Goal: Task Accomplishment & Management: Use online tool/utility

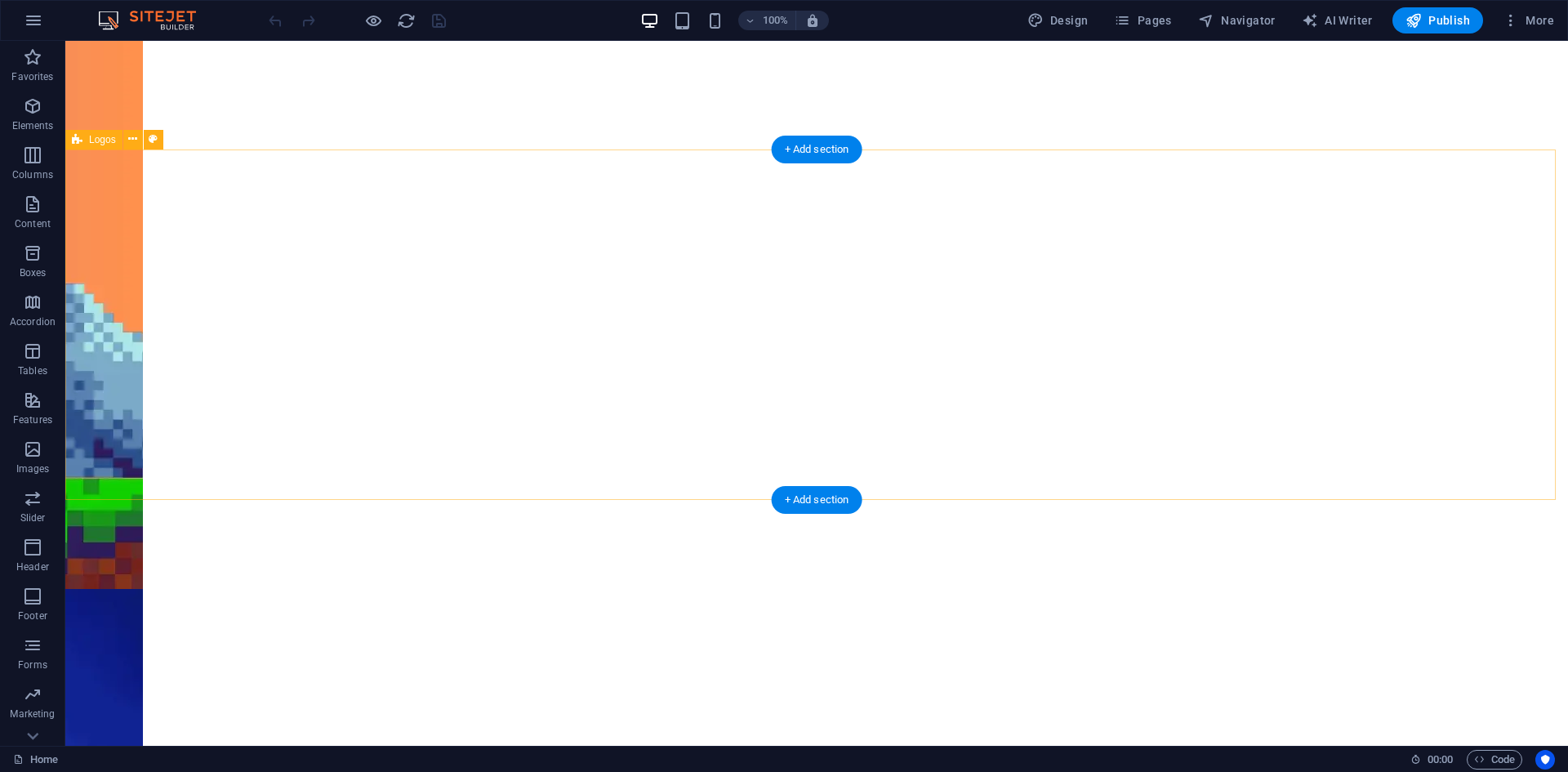
scroll to position [1403, 0]
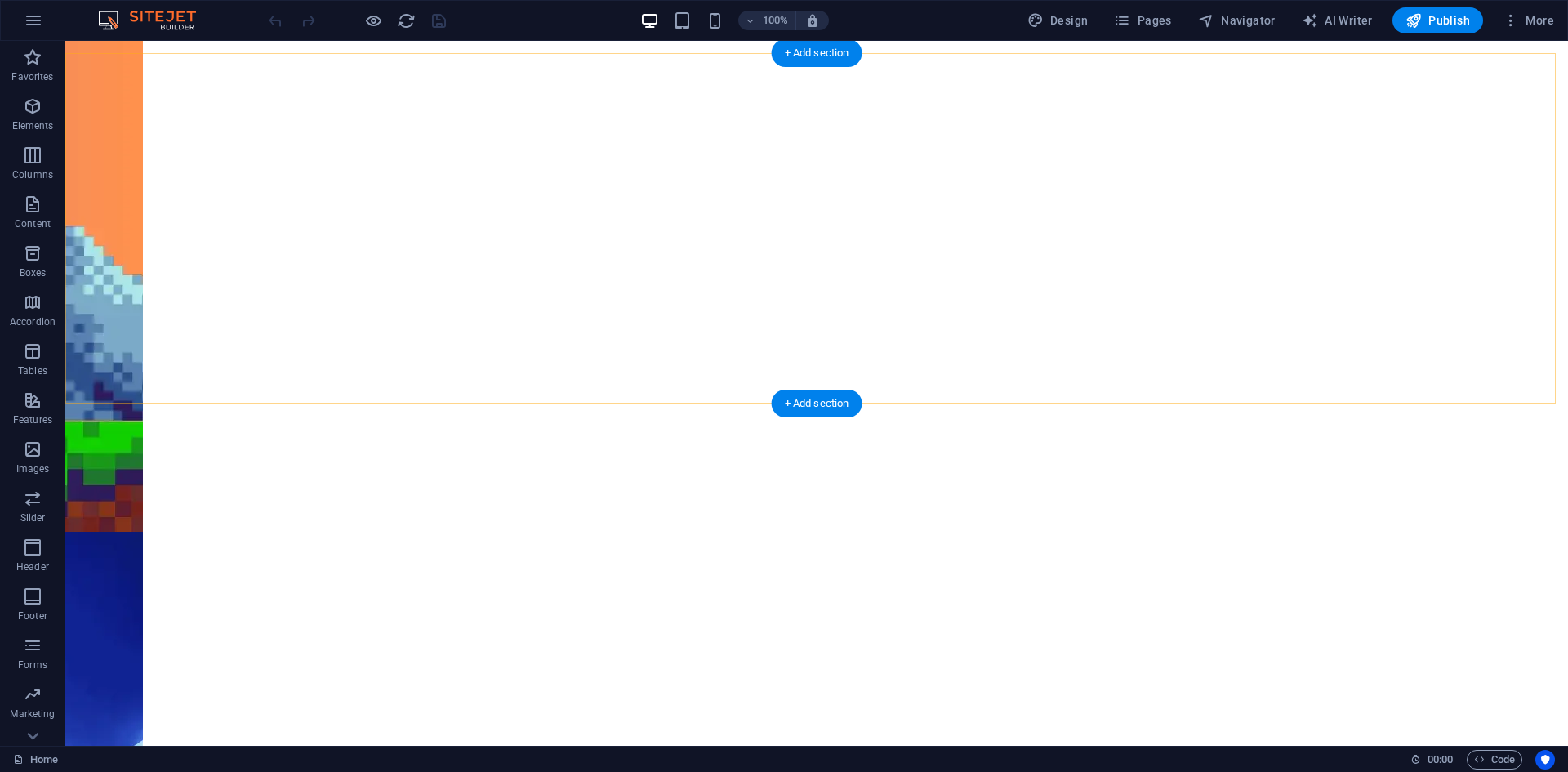
click at [838, 55] on div "+ Add section" at bounding box center [817, 53] width 91 height 28
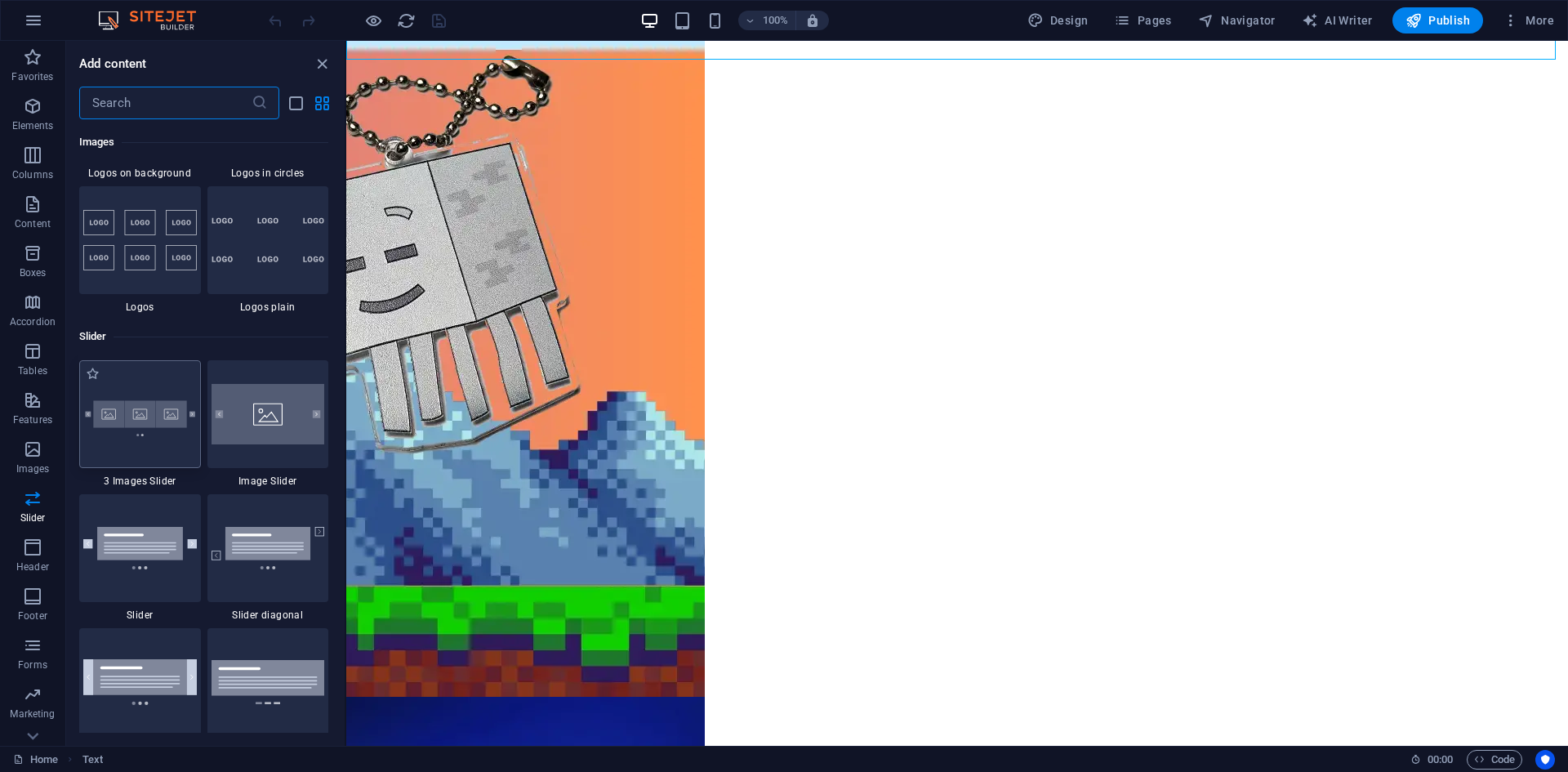
scroll to position [9474, 0]
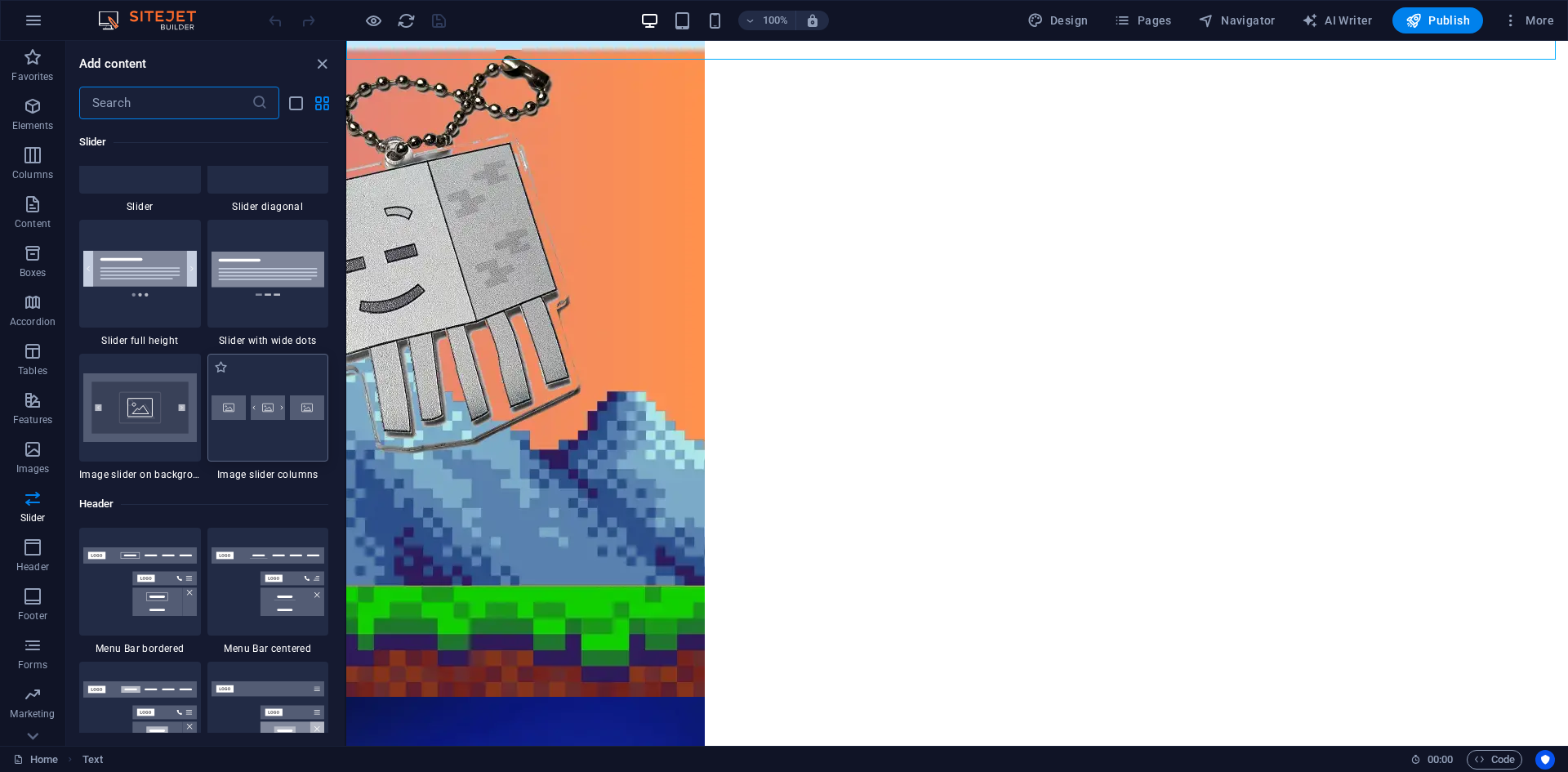
click at [266, 416] on img at bounding box center [268, 408] width 114 height 24
click at [347, 416] on div "Drag here to replace the existing content. Press “Ctrl” if you want to create a…" at bounding box center [957, 393] width 1221 height 705
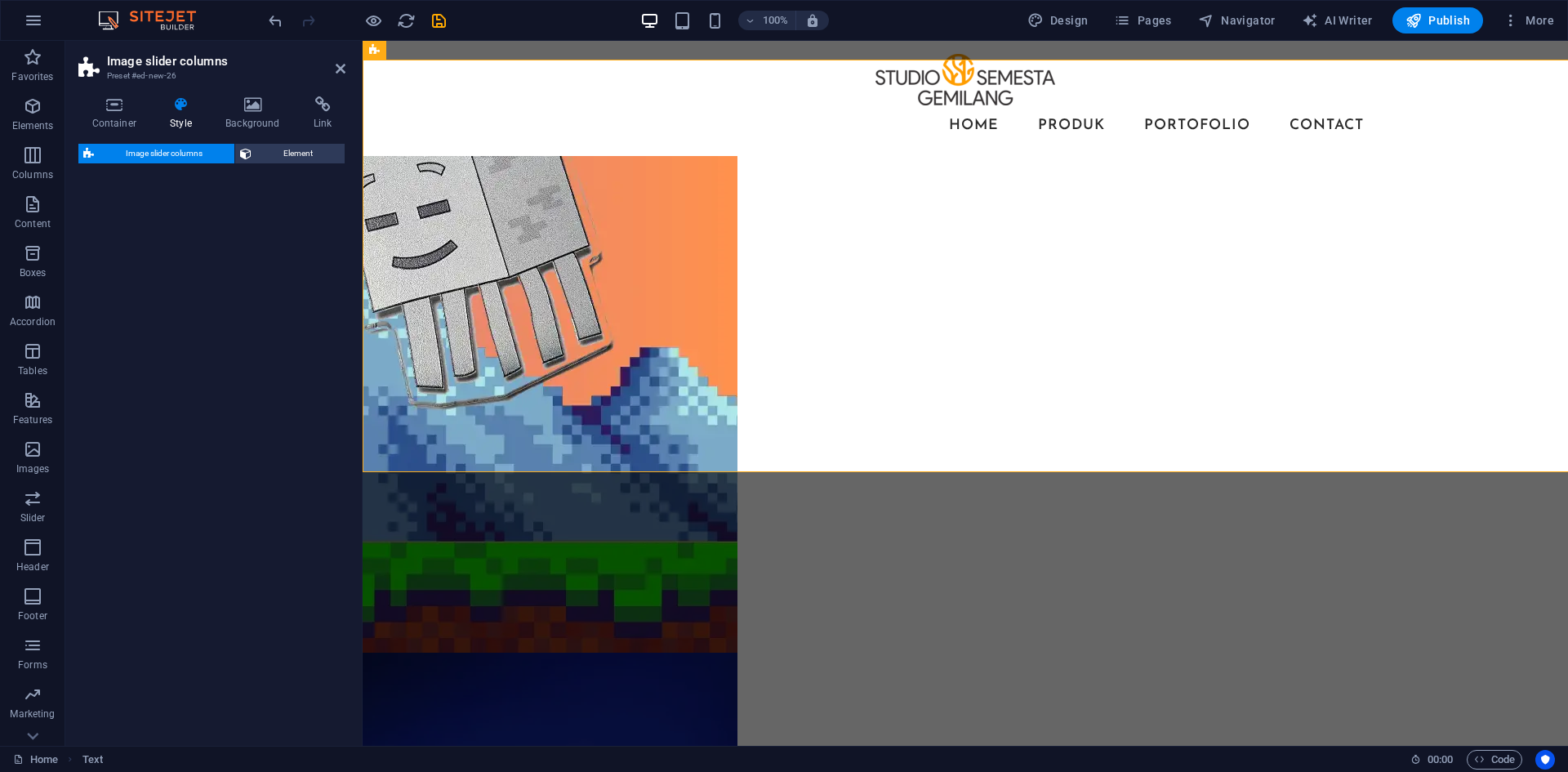
select select "rem"
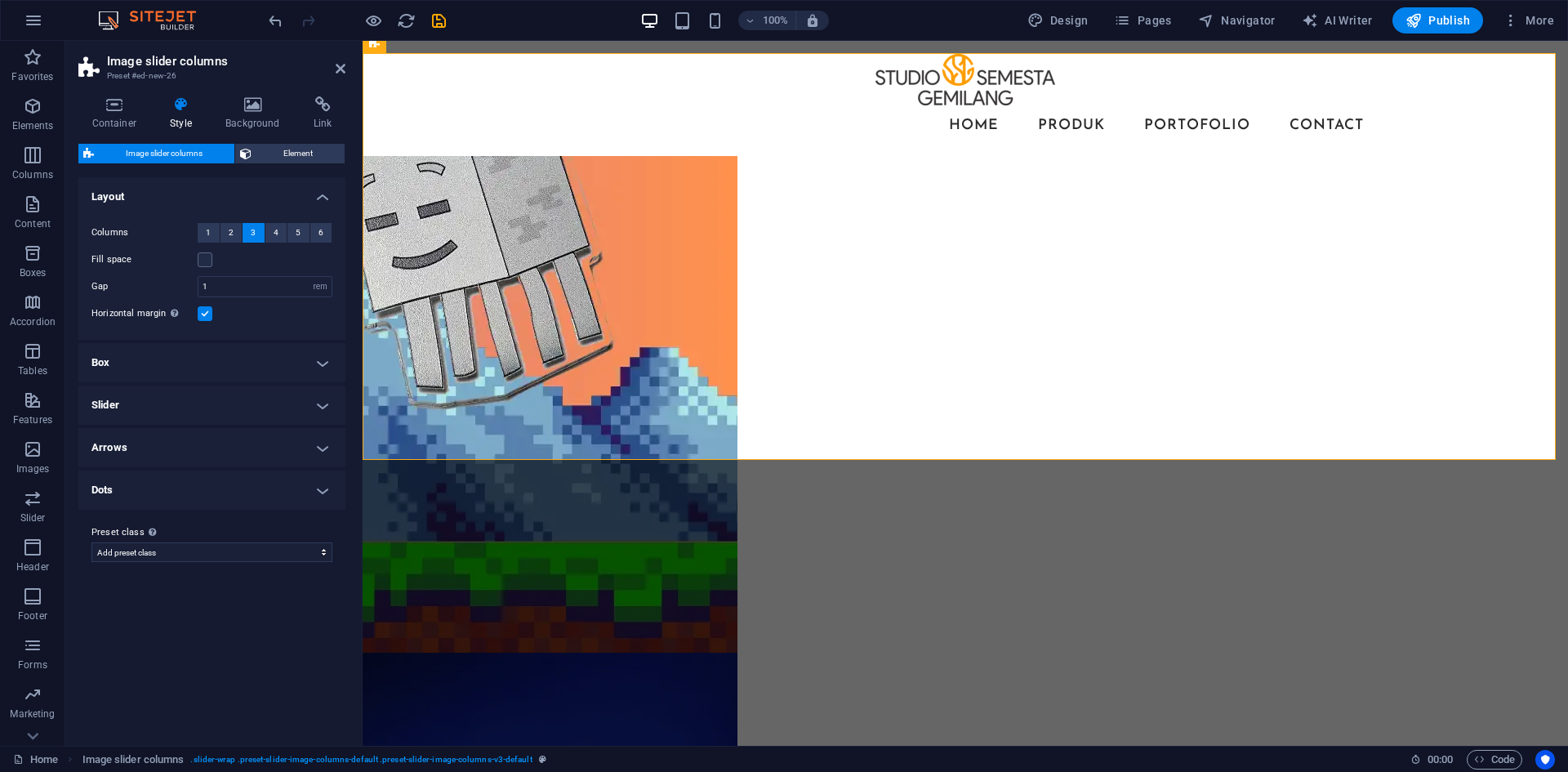
scroll to position [1229, 0]
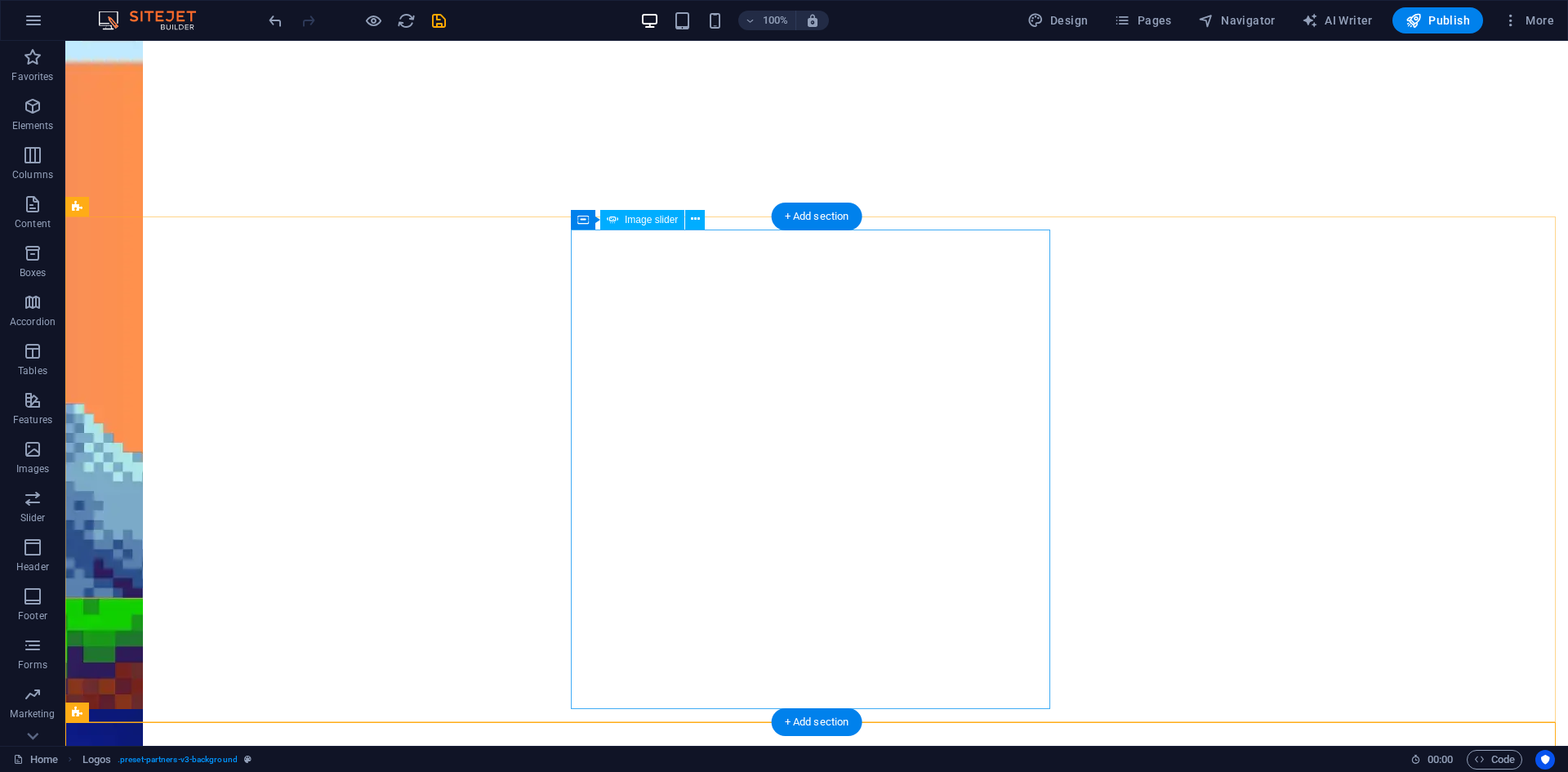
scroll to position [1234, 0]
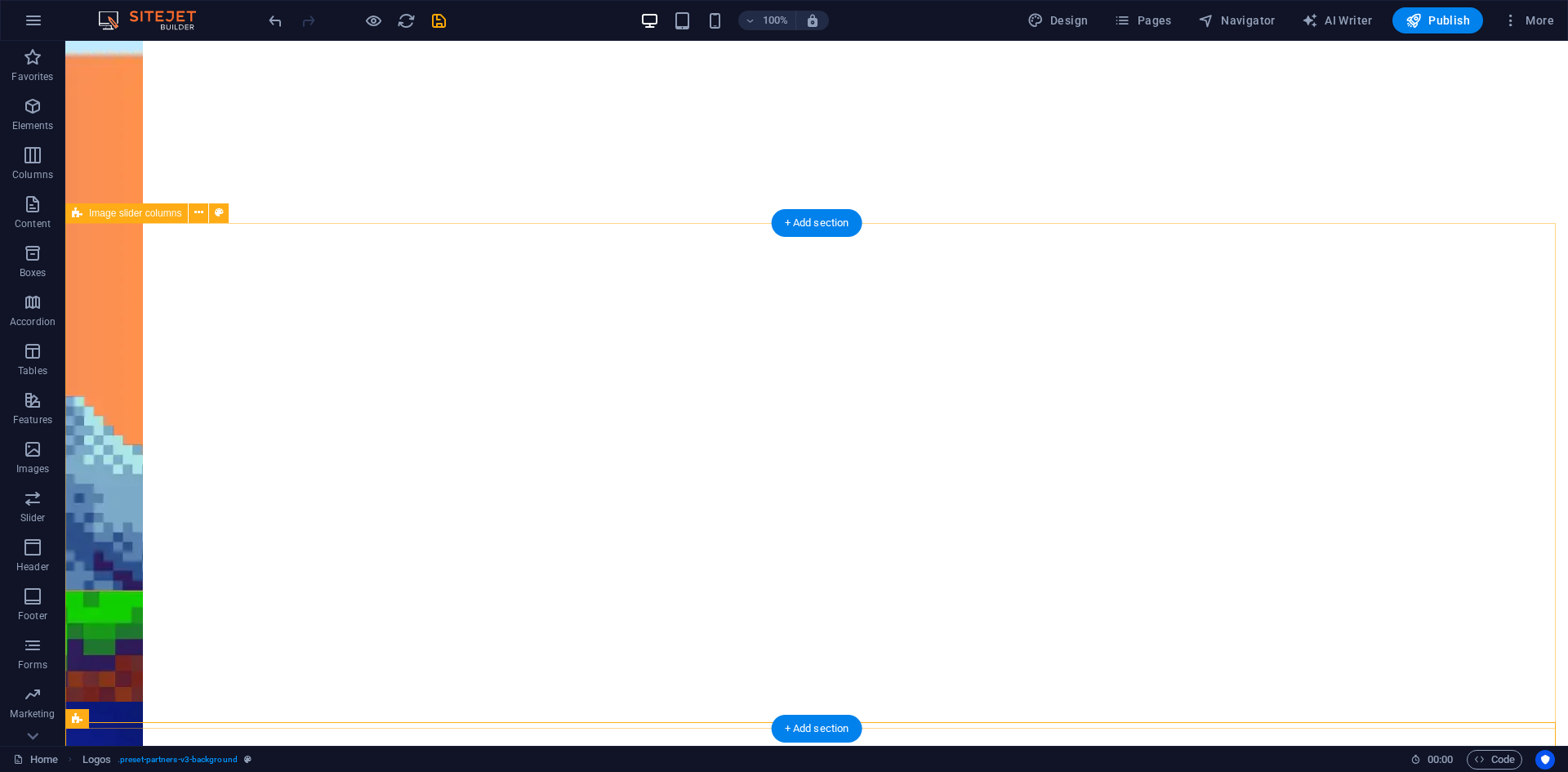
select select "rem"
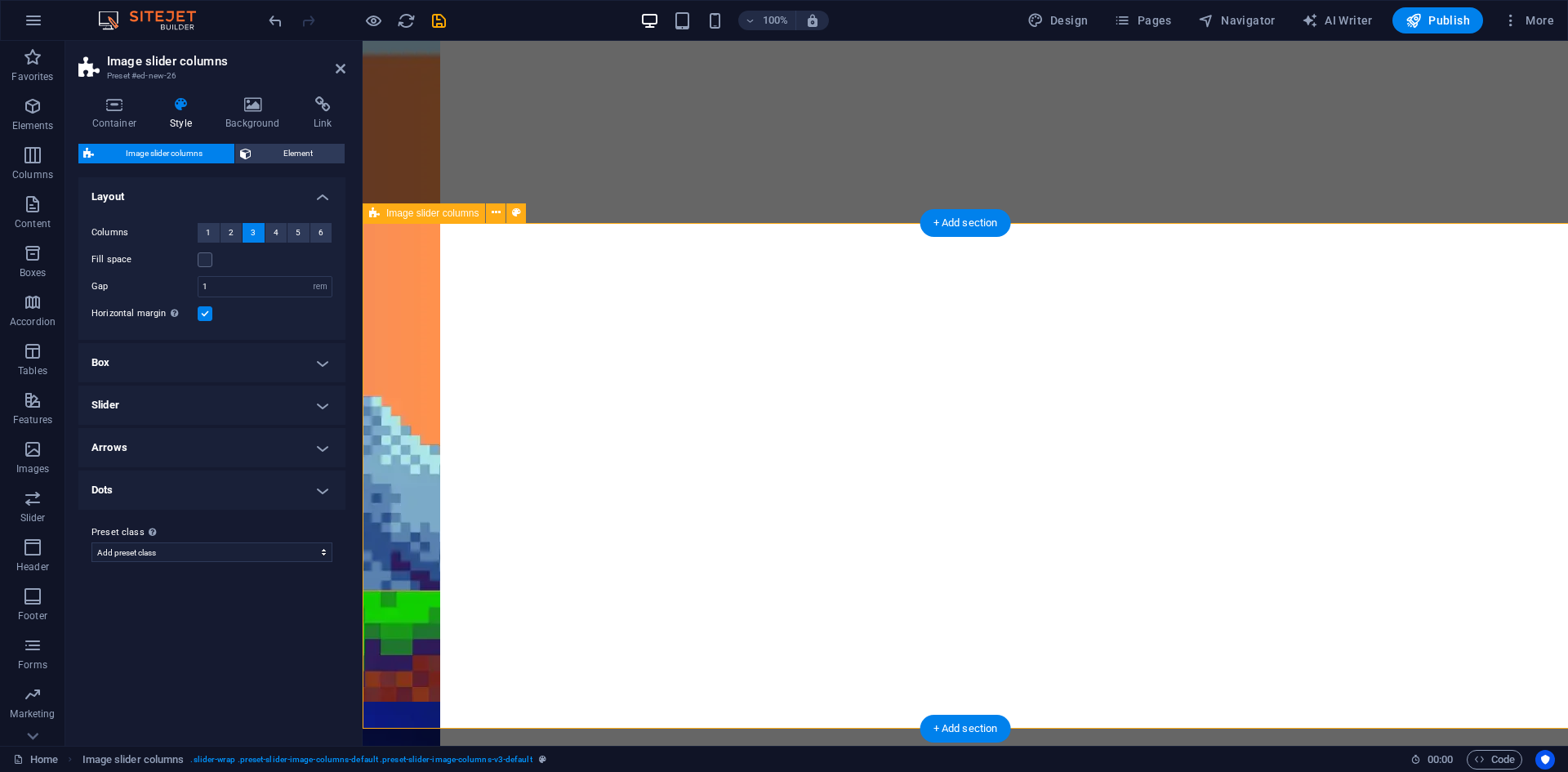
scroll to position [1066, 0]
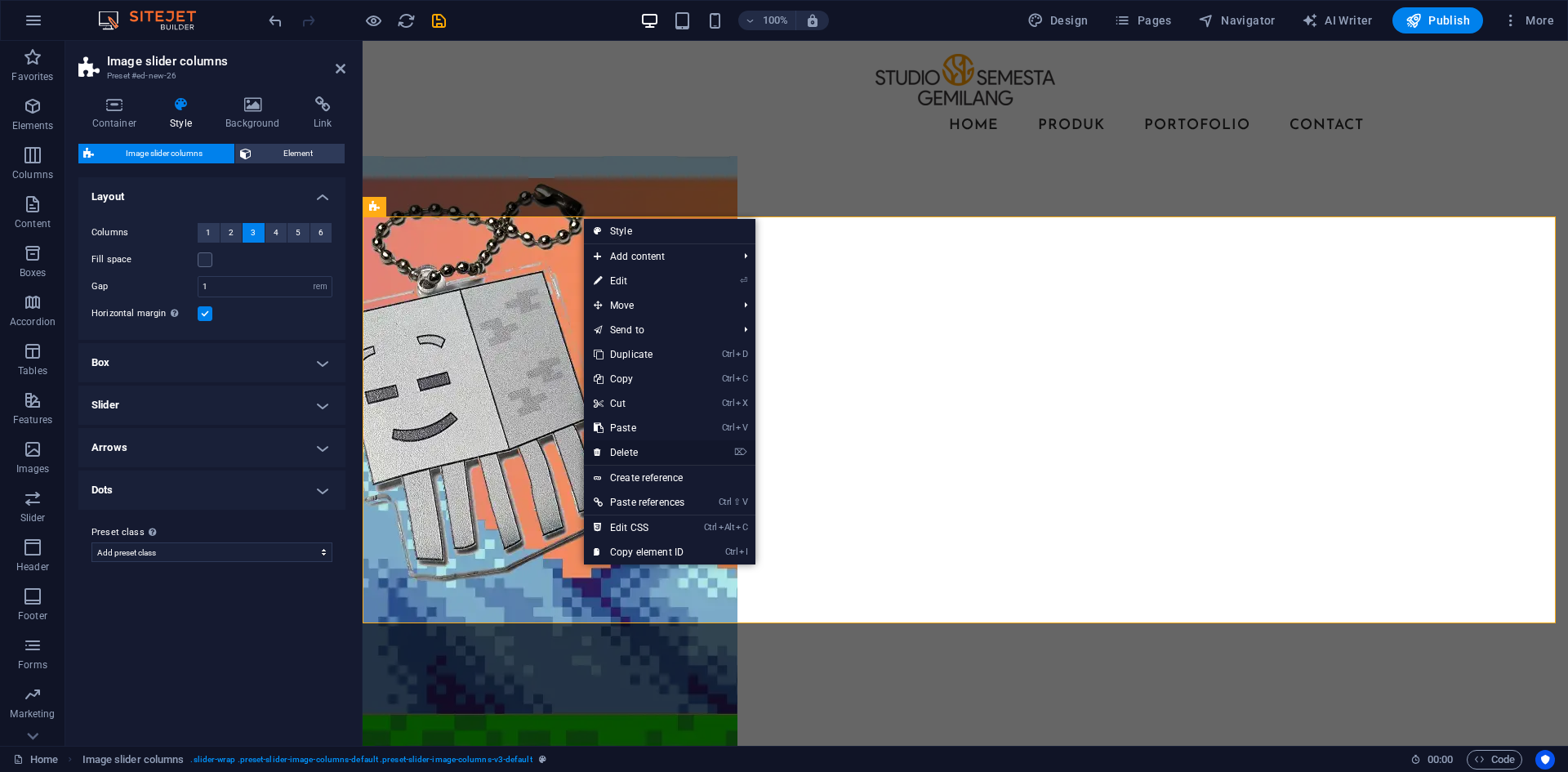
click at [669, 444] on link "⌦ Delete" at bounding box center [639, 452] width 110 height 24
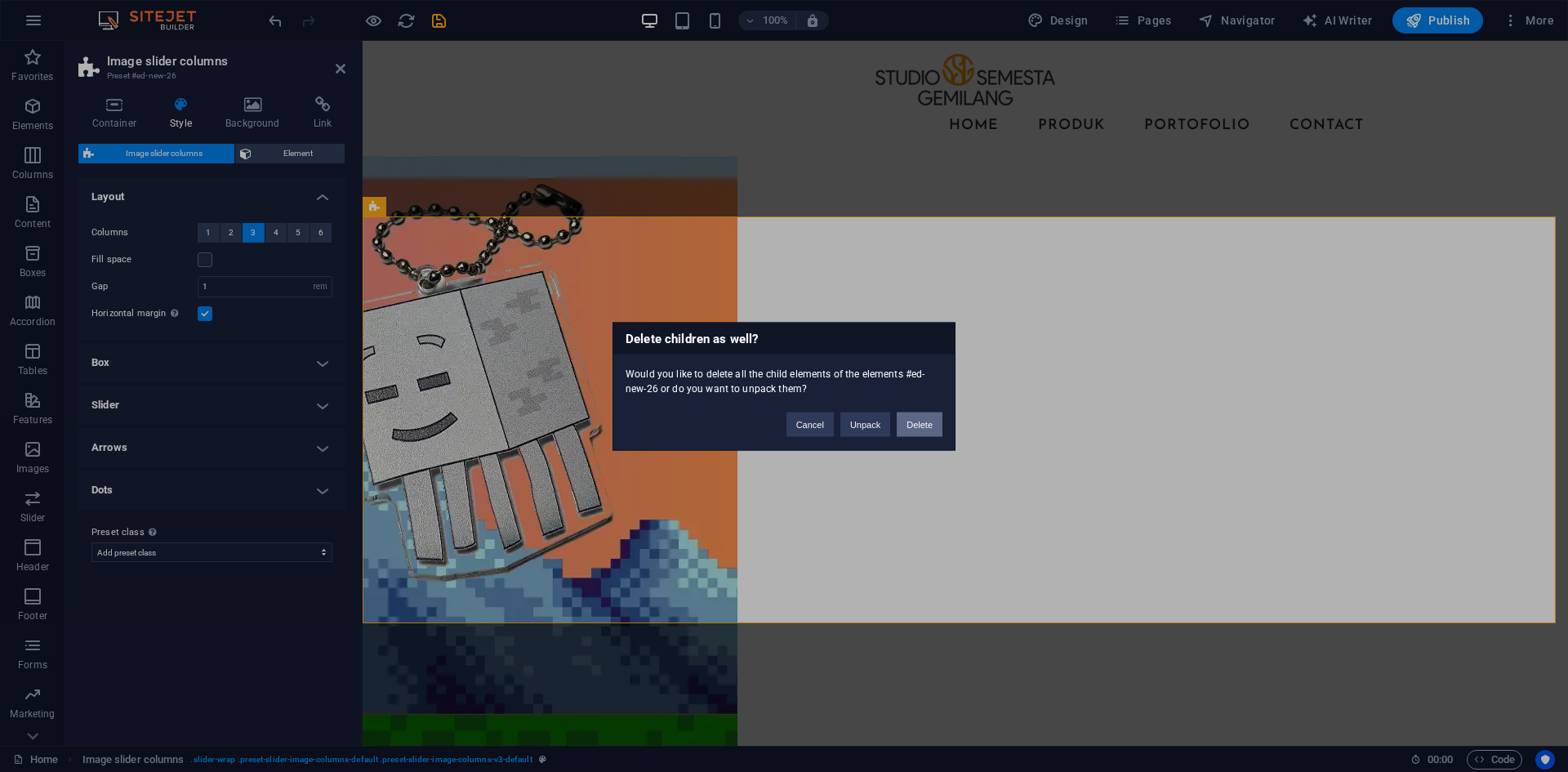
click at [904, 426] on button "Delete" at bounding box center [919, 424] width 45 height 24
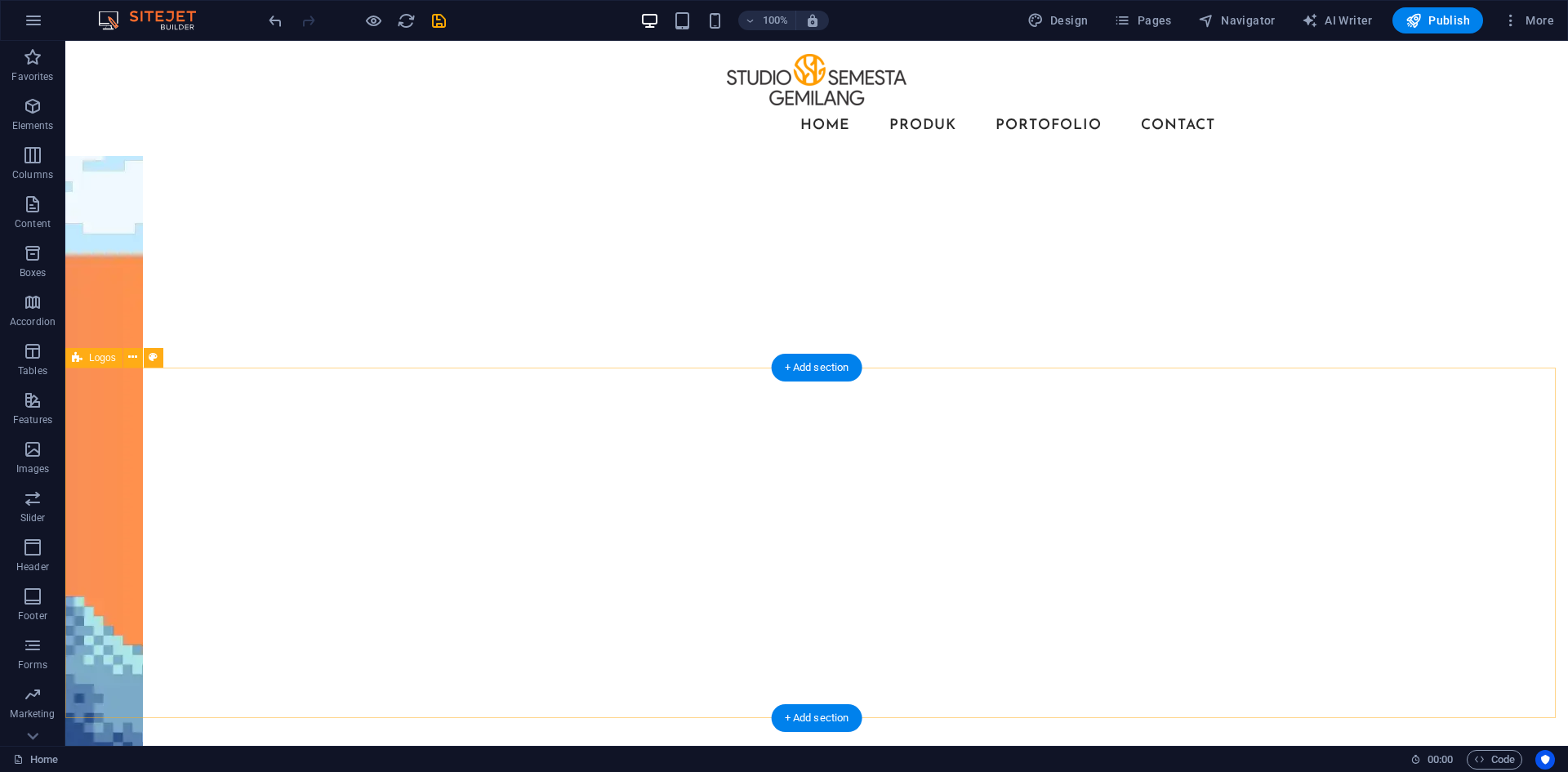
scroll to position [988, 0]
